Goal: Task Accomplishment & Management: Manage account settings

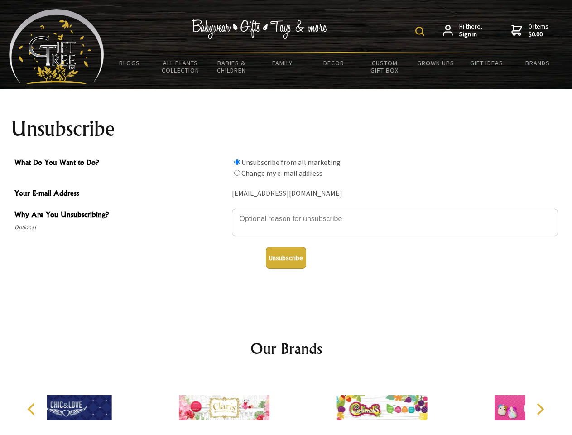
click at [421, 31] on img at bounding box center [419, 31] width 9 height 9
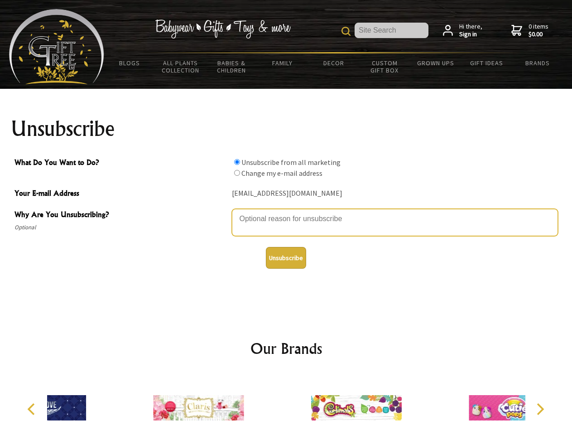
click at [286, 212] on textarea "Why Are You Unsubscribing?" at bounding box center [395, 222] width 326 height 27
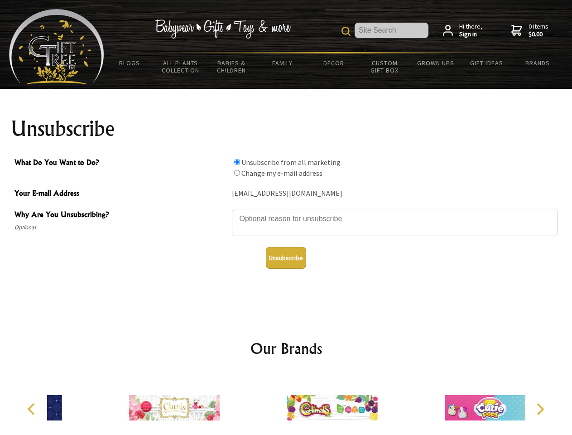
click at [237, 162] on input "What Do You Want to Do?" at bounding box center [237, 162] width 6 height 6
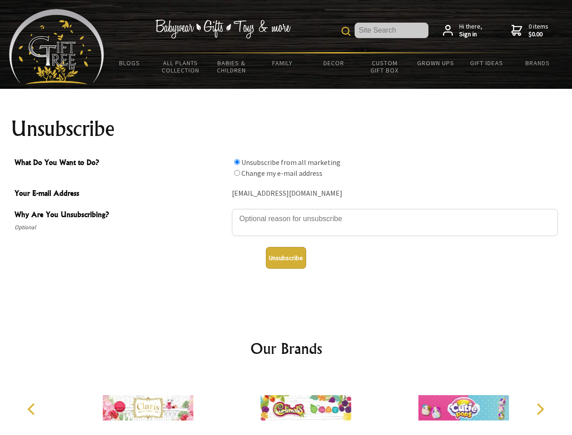
click at [237, 173] on input "What Do You Want to Do?" at bounding box center [237, 173] width 6 height 6
radio input "true"
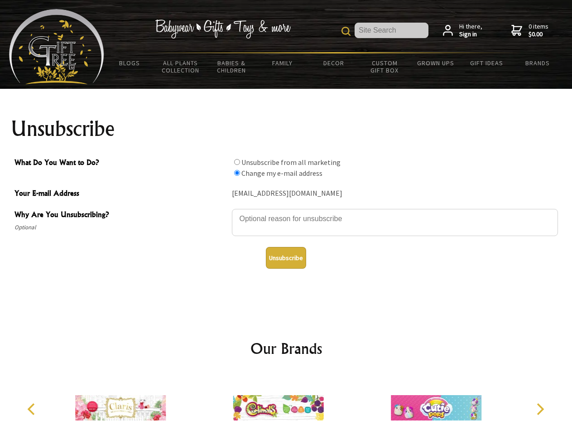
click at [286, 258] on button "Unsubscribe" at bounding box center [286, 258] width 40 height 22
click at [286, 404] on img at bounding box center [278, 408] width 91 height 68
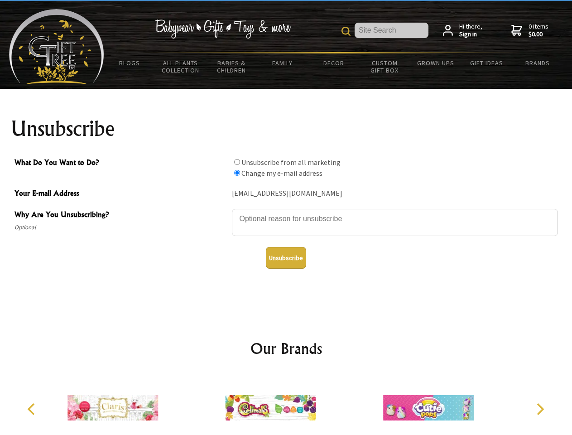
click at [33, 409] on icon "Previous" at bounding box center [32, 409] width 12 height 12
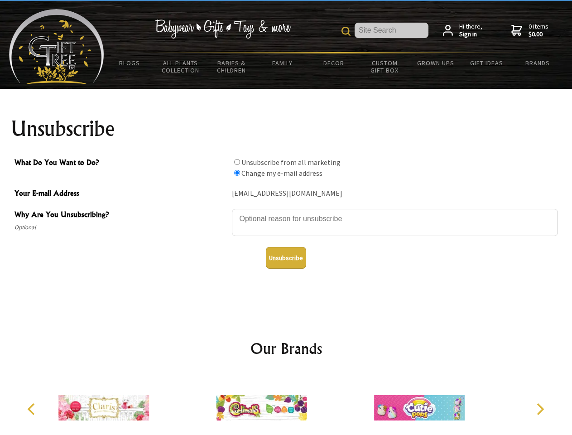
click at [540, 409] on icon "Next" at bounding box center [539, 409] width 12 height 12
